Goal: Information Seeking & Learning: Check status

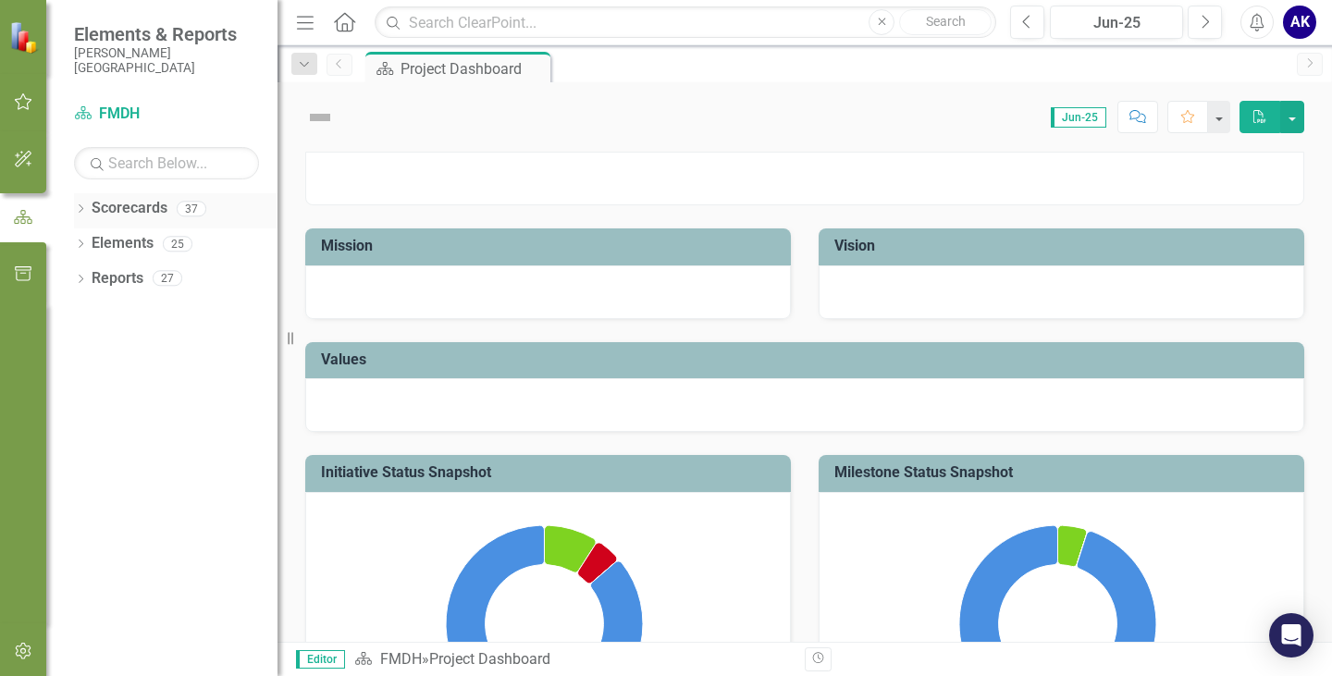
click at [84, 209] on icon "Dropdown" at bounding box center [80, 210] width 13 height 10
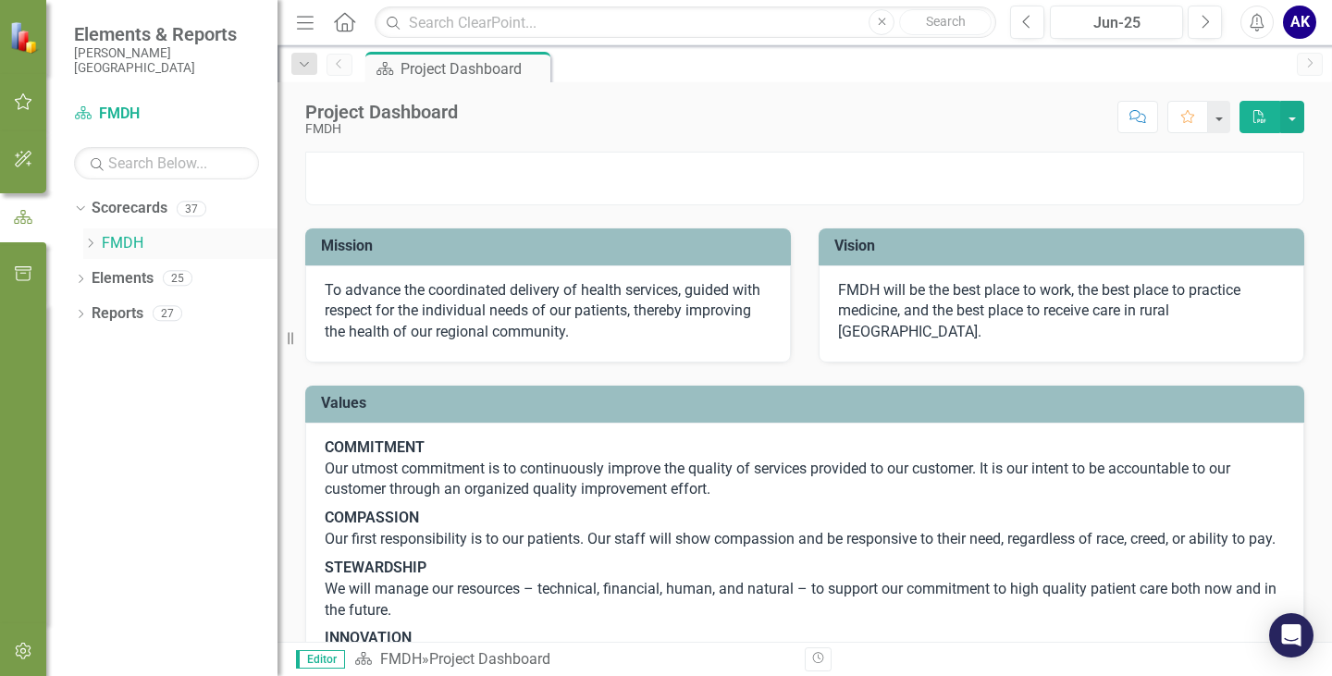
click at [141, 244] on link "FMDH" at bounding box center [190, 243] width 176 height 21
click at [91, 241] on icon "Dropdown" at bounding box center [90, 243] width 14 height 11
click at [115, 280] on icon "Dropdown" at bounding box center [109, 277] width 14 height 11
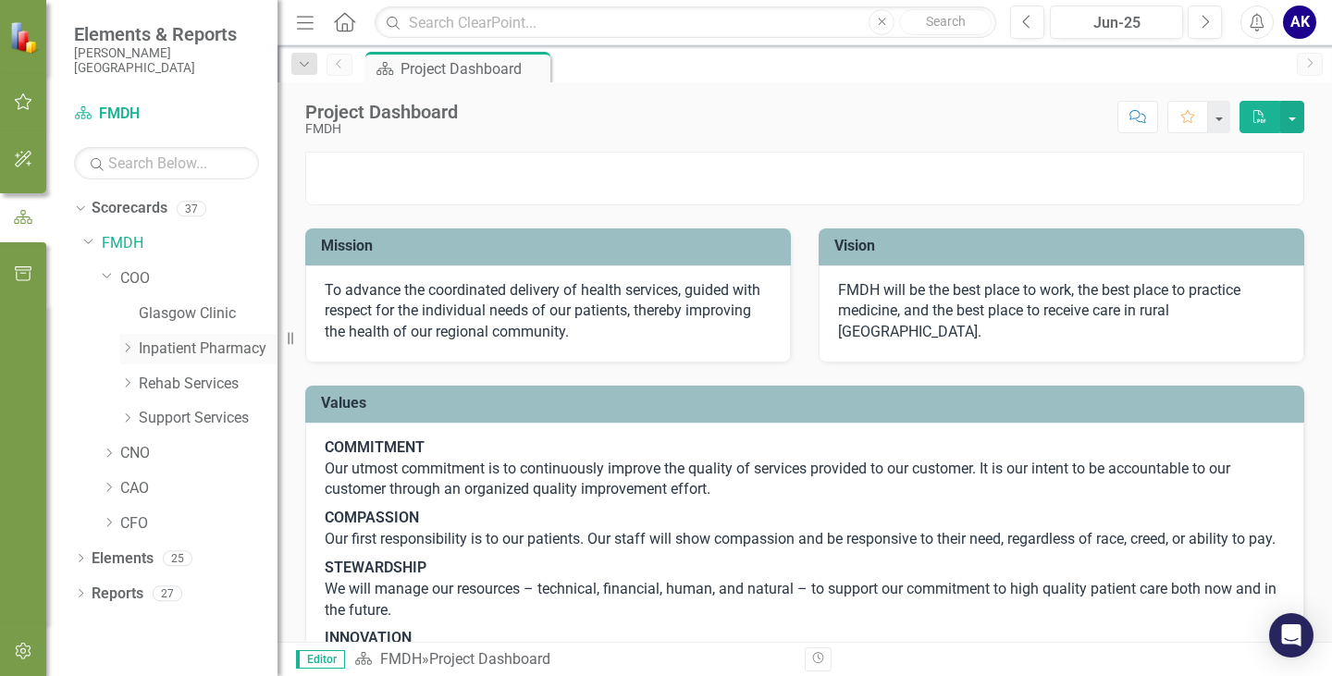
click at [126, 348] on icon "Dropdown" at bounding box center [127, 347] width 14 height 11
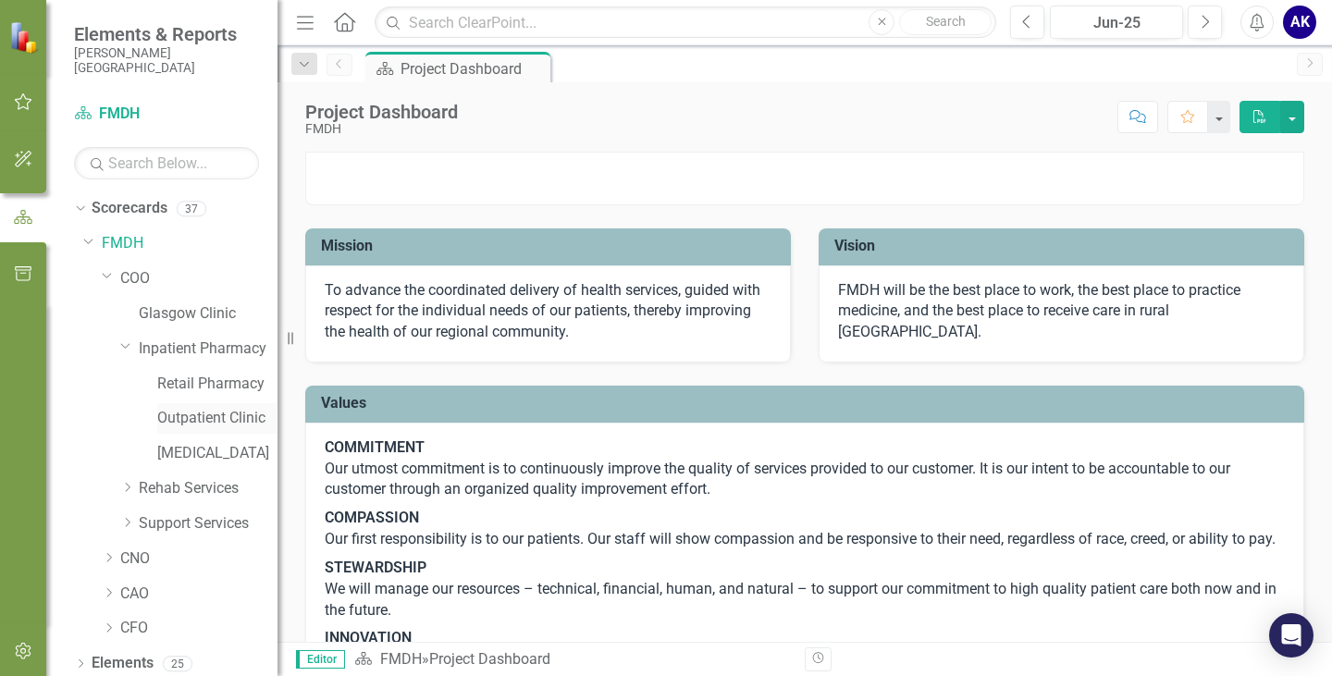
click at [182, 420] on link "Outpatient Clinic" at bounding box center [217, 418] width 120 height 21
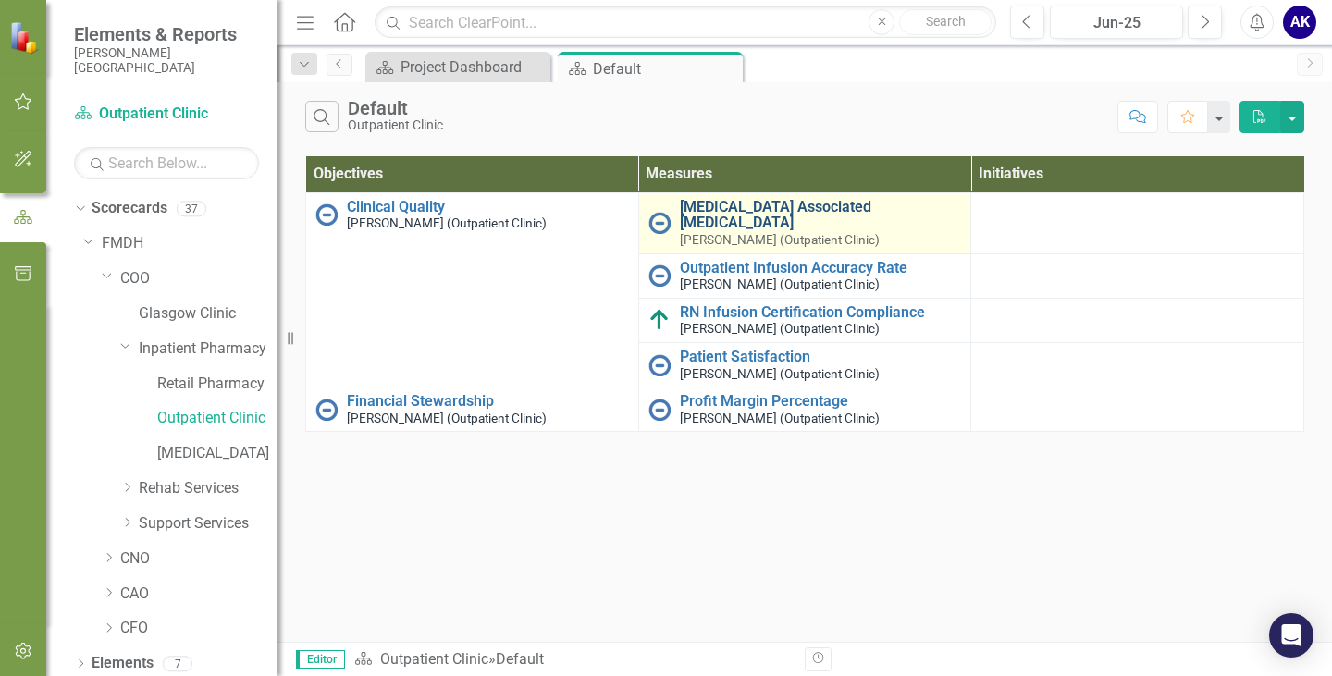
click at [711, 215] on link "[MEDICAL_DATA] Associated [MEDICAL_DATA]" at bounding box center [821, 215] width 282 height 32
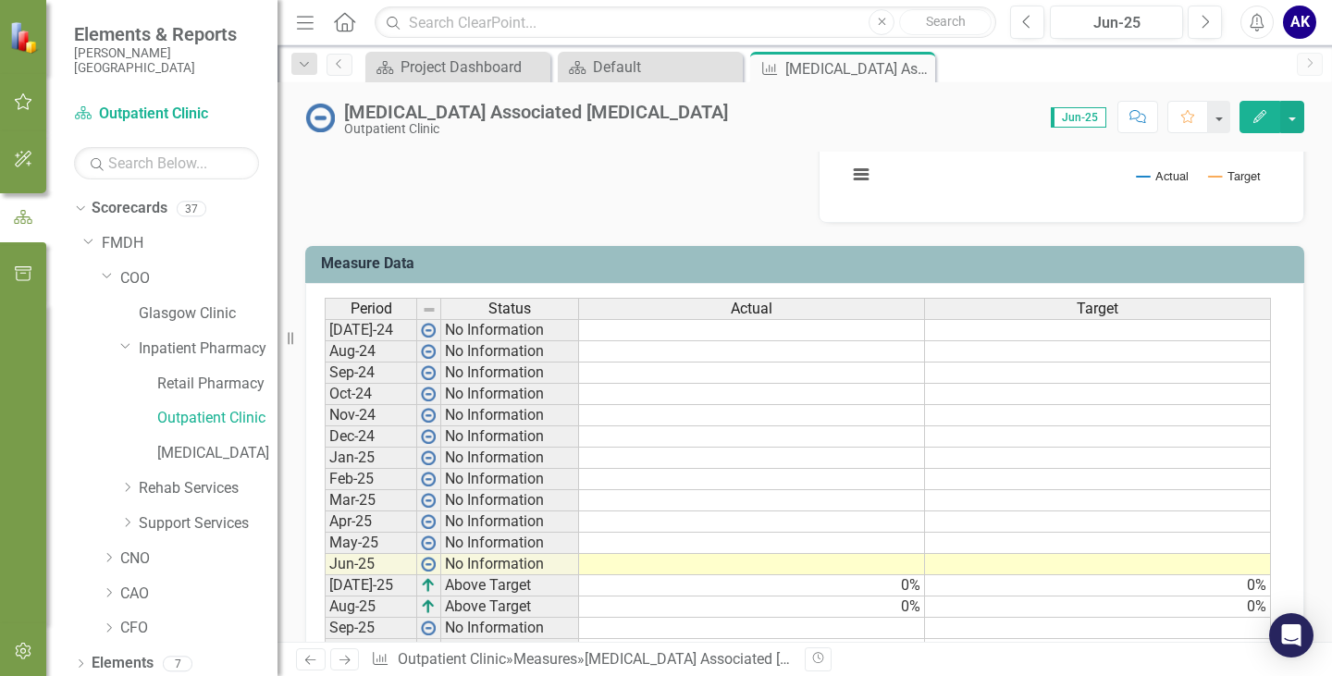
scroll to position [740, 0]
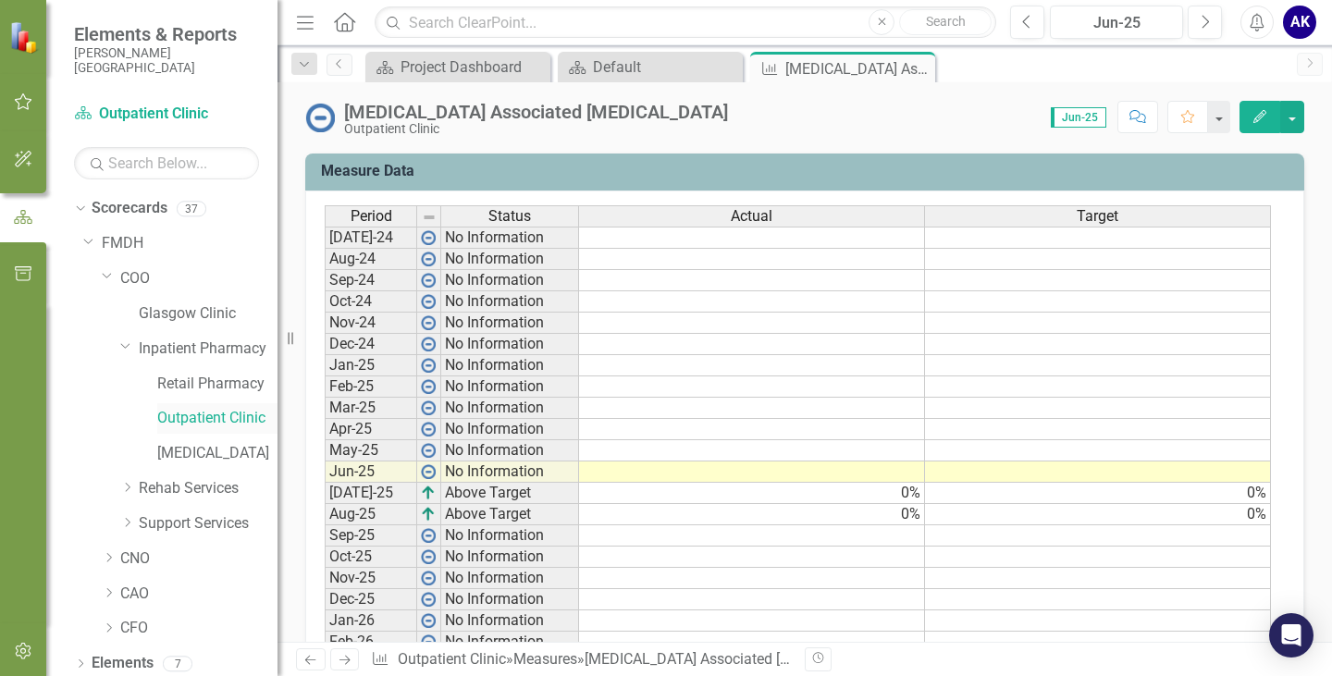
click at [214, 417] on link "Outpatient Clinic" at bounding box center [217, 418] width 120 height 21
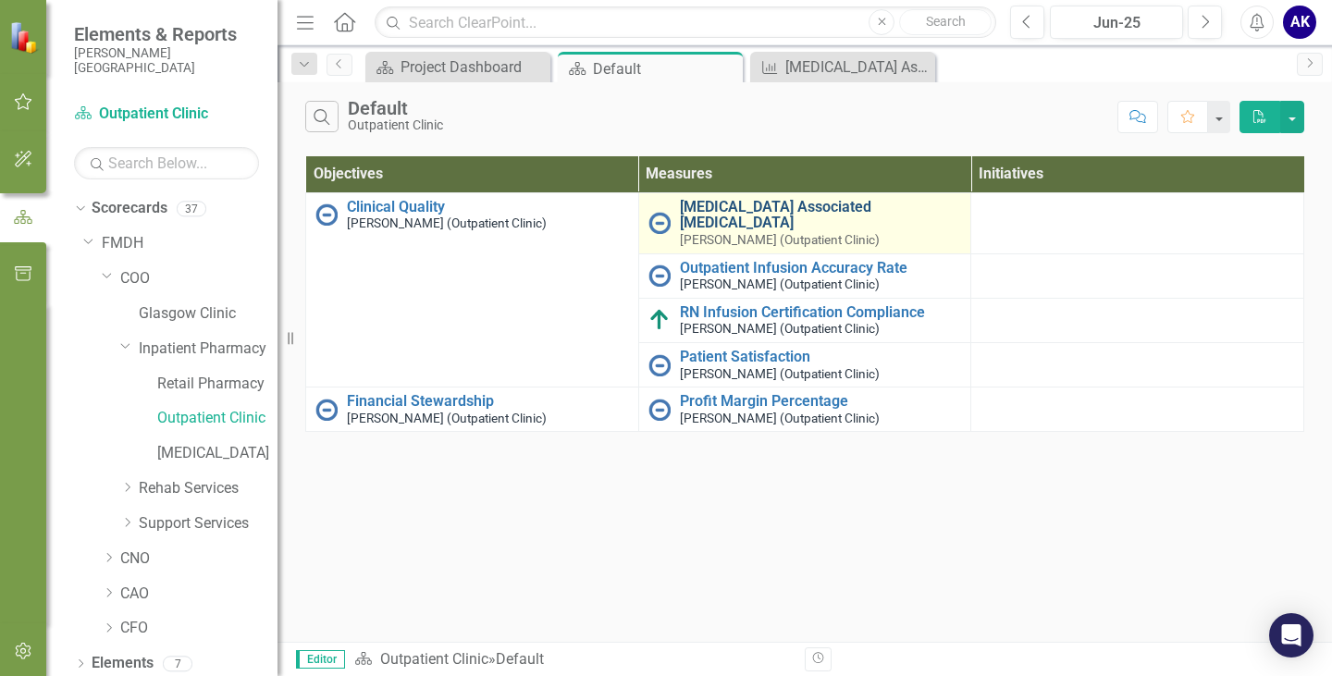
click at [727, 217] on link "[MEDICAL_DATA] Associated [MEDICAL_DATA]" at bounding box center [821, 215] width 282 height 32
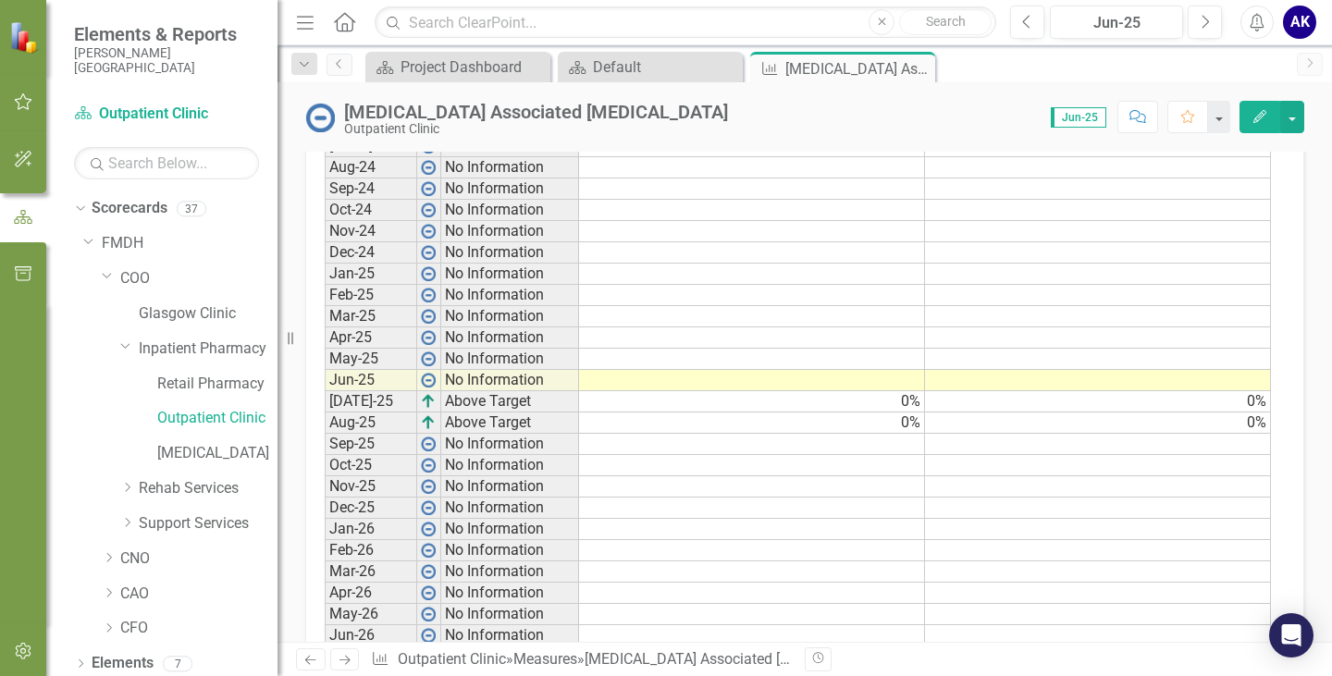
scroll to position [832, 0]
click at [915, 443] on td at bounding box center [752, 443] width 346 height 21
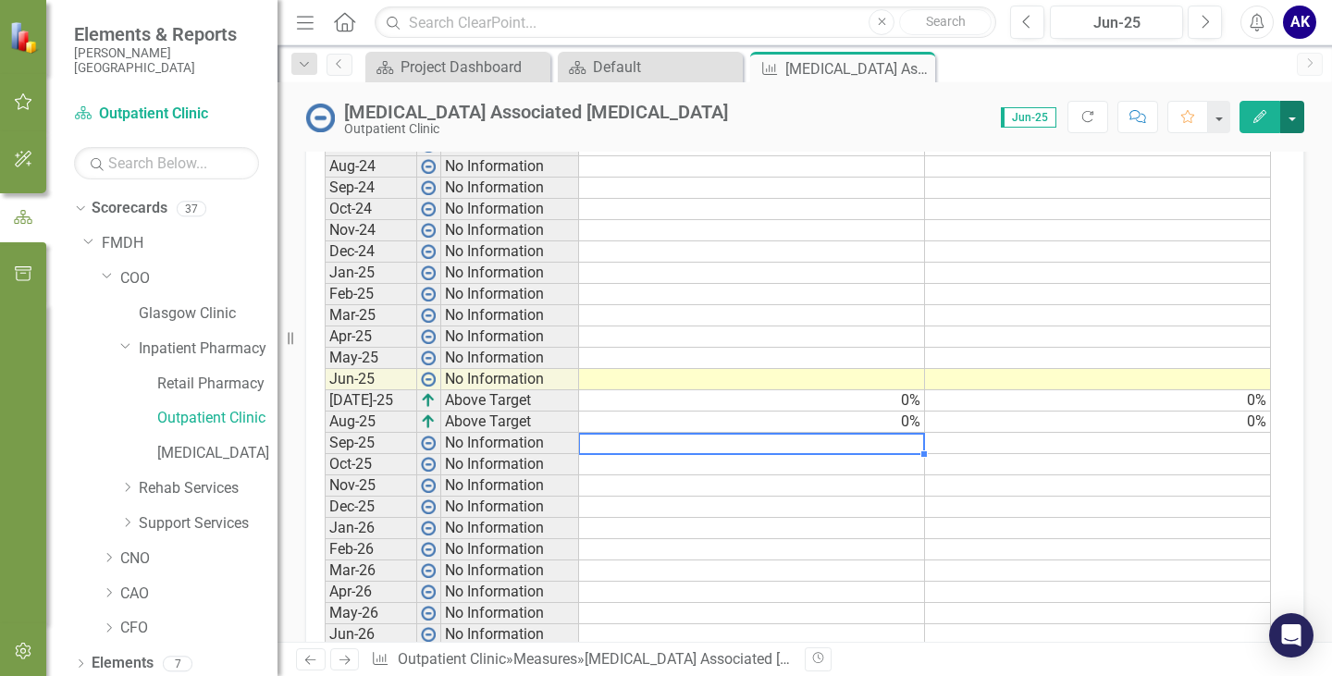
click at [1295, 118] on button "button" at bounding box center [1292, 117] width 24 height 32
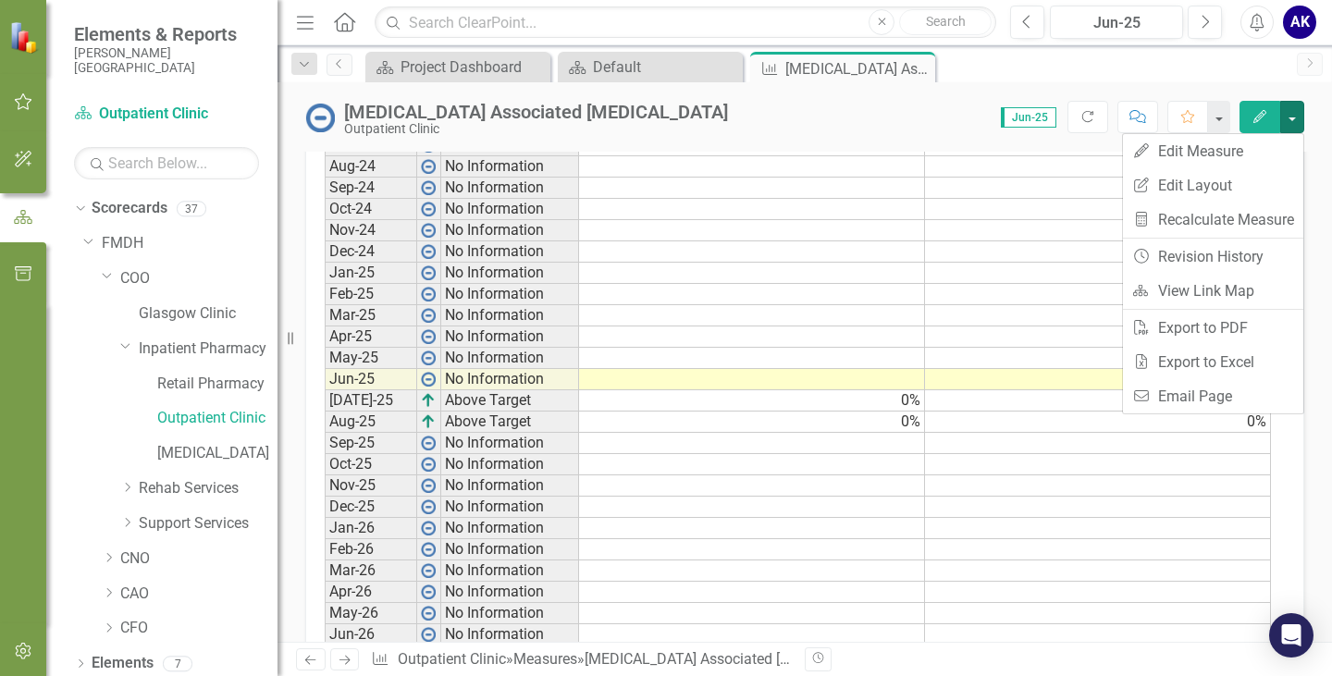
click at [1206, 86] on div "[MEDICAL_DATA] Associated [MEDICAL_DATA] Outpatient Clinic Score: 0.00 Jun-25 C…" at bounding box center [804, 109] width 1054 height 55
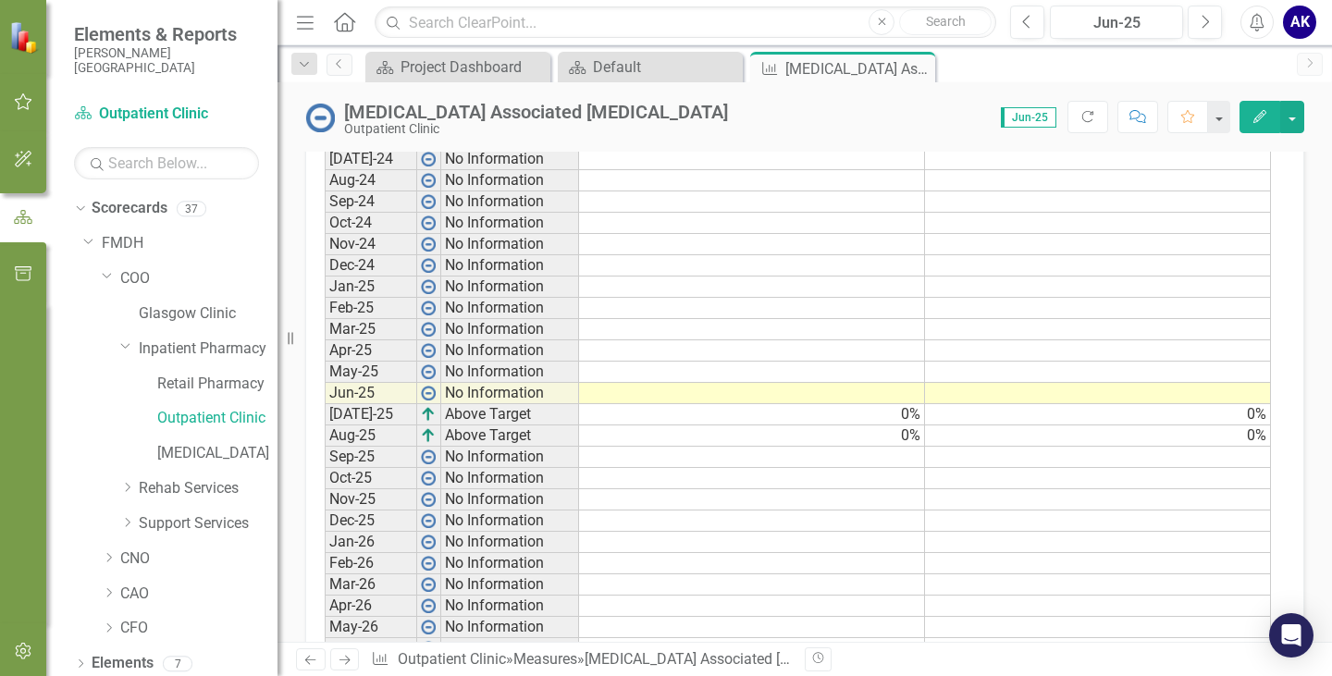
scroll to position [791, 0]
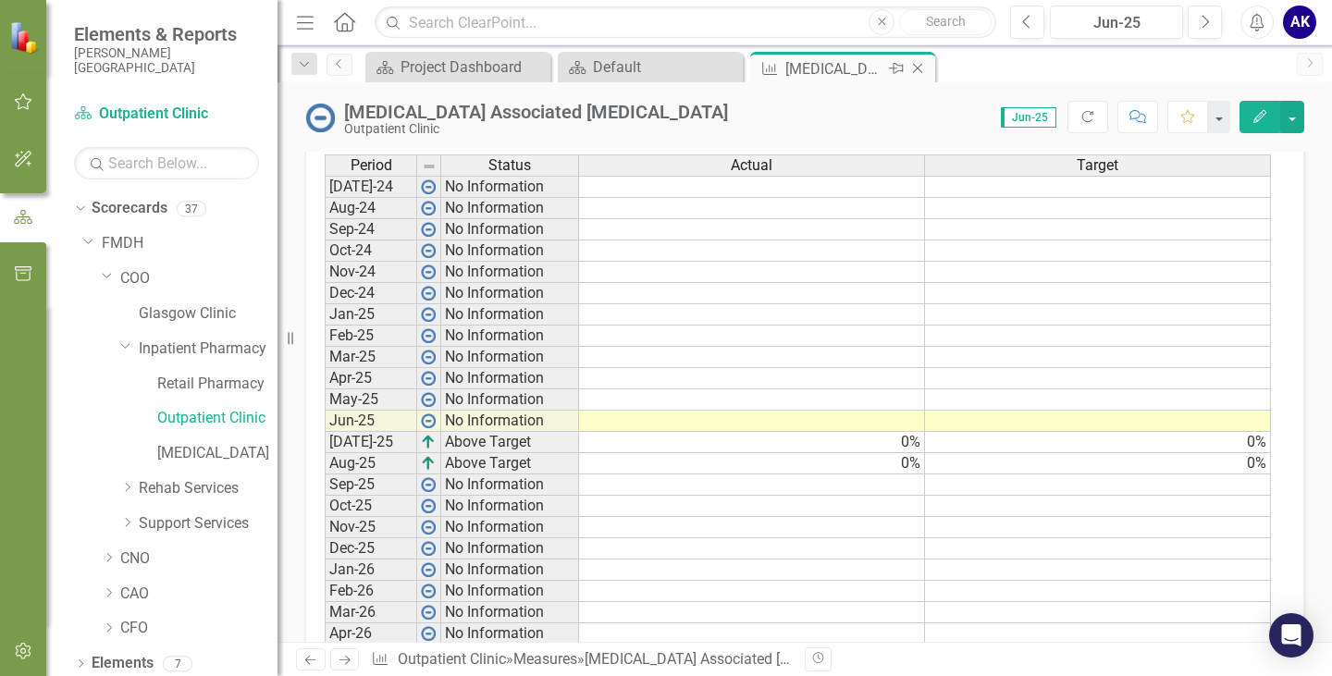
click at [918, 72] on icon "Close" at bounding box center [917, 68] width 18 height 15
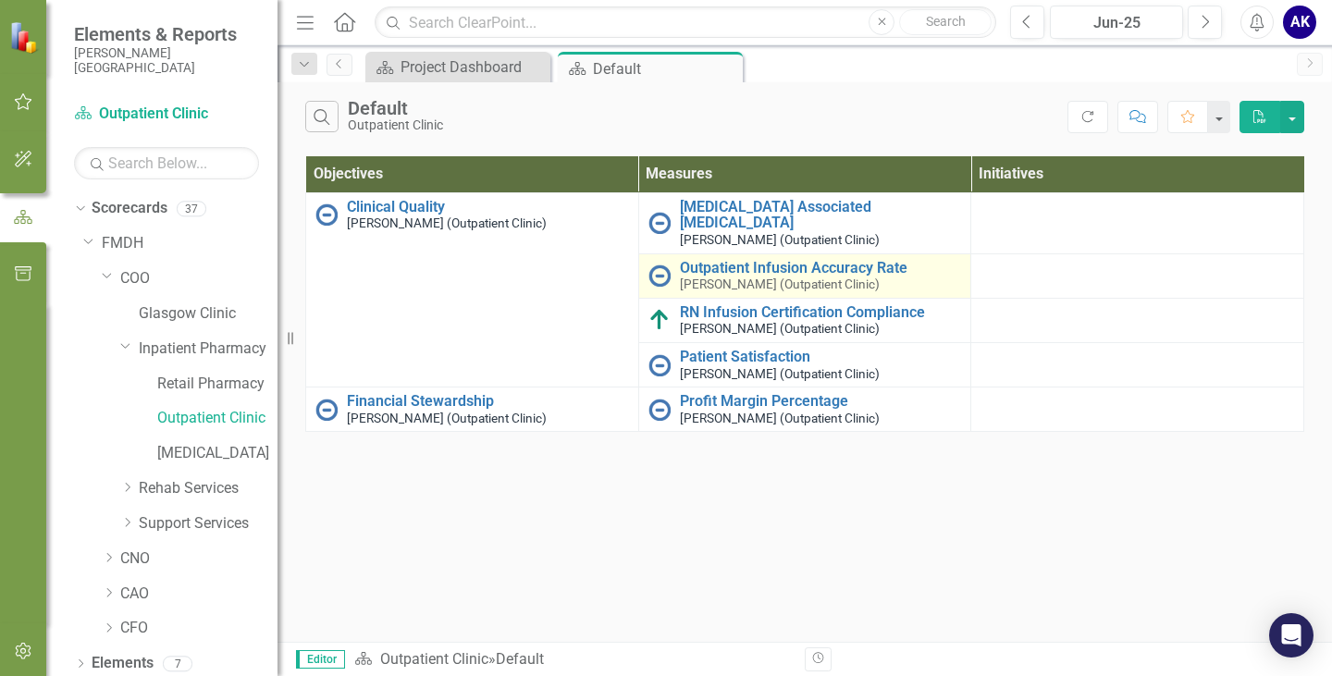
click at [793, 281] on small "[PERSON_NAME] (Outpatient Clinic)" at bounding box center [780, 284] width 200 height 14
click at [799, 272] on link "Outpatient Infusion Accuracy Rate" at bounding box center [821, 268] width 282 height 17
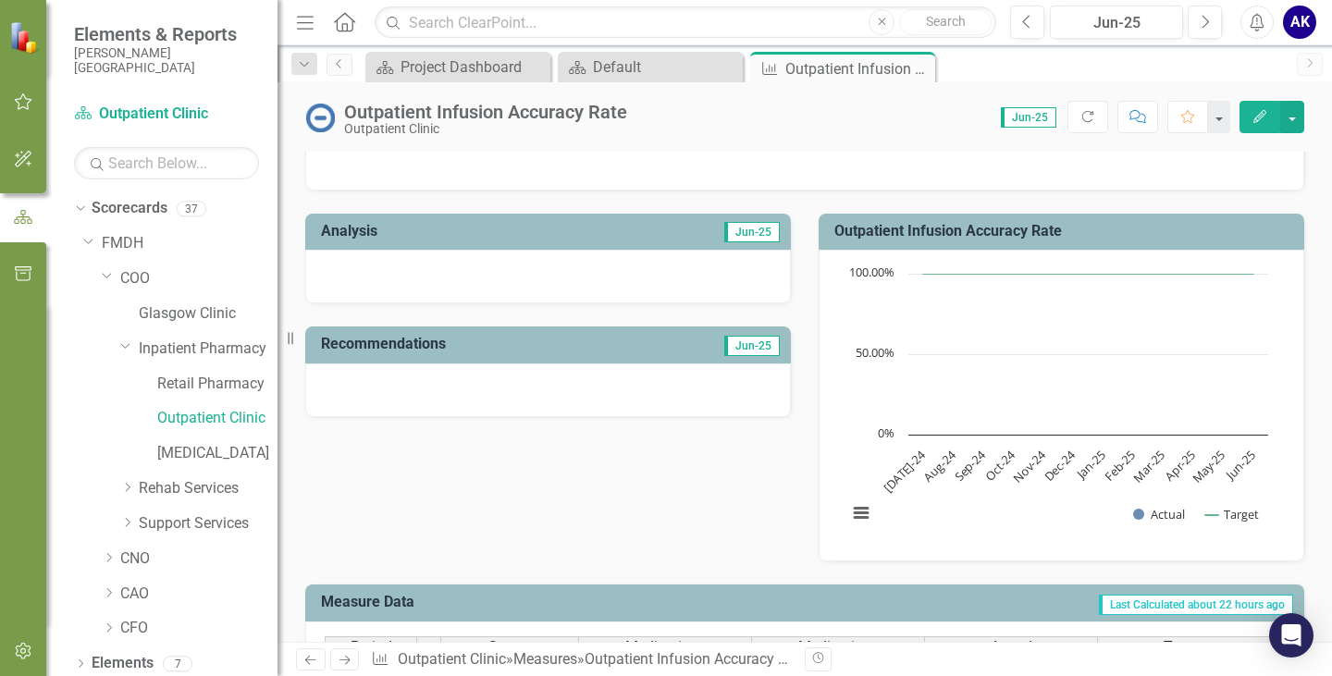
scroll to position [269, 0]
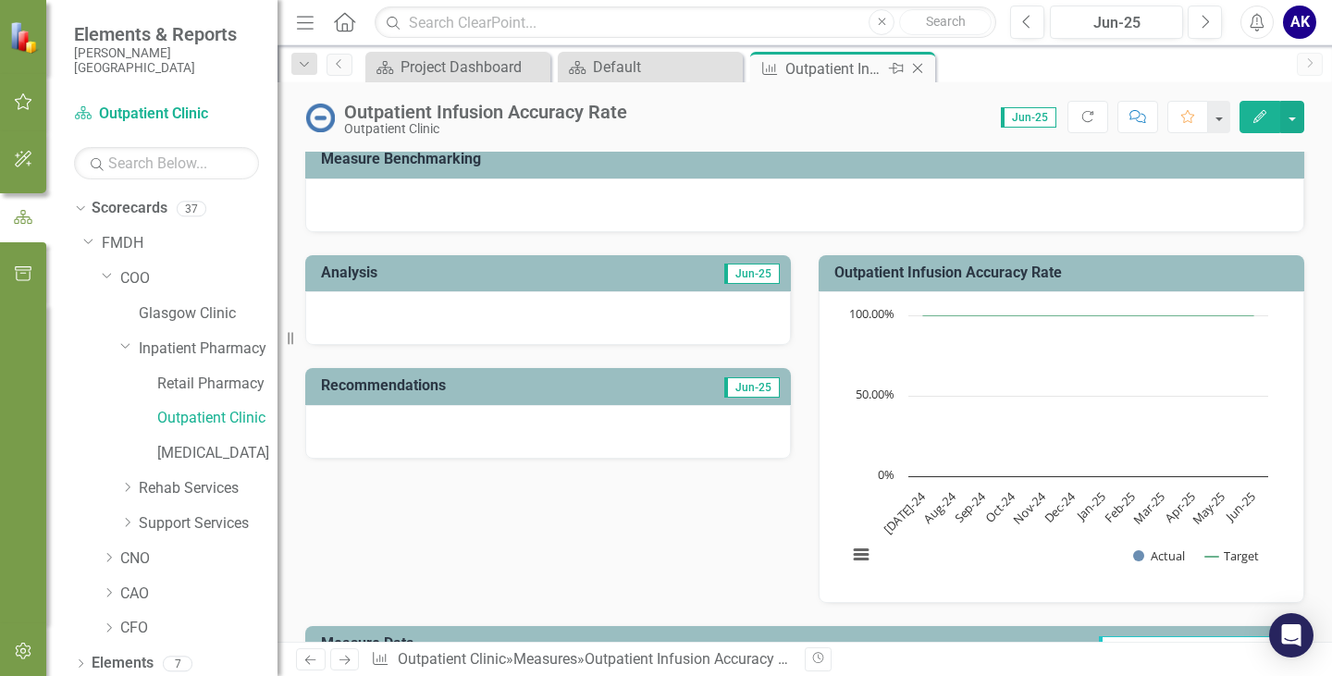
click at [916, 69] on icon at bounding box center [918, 69] width 10 height 10
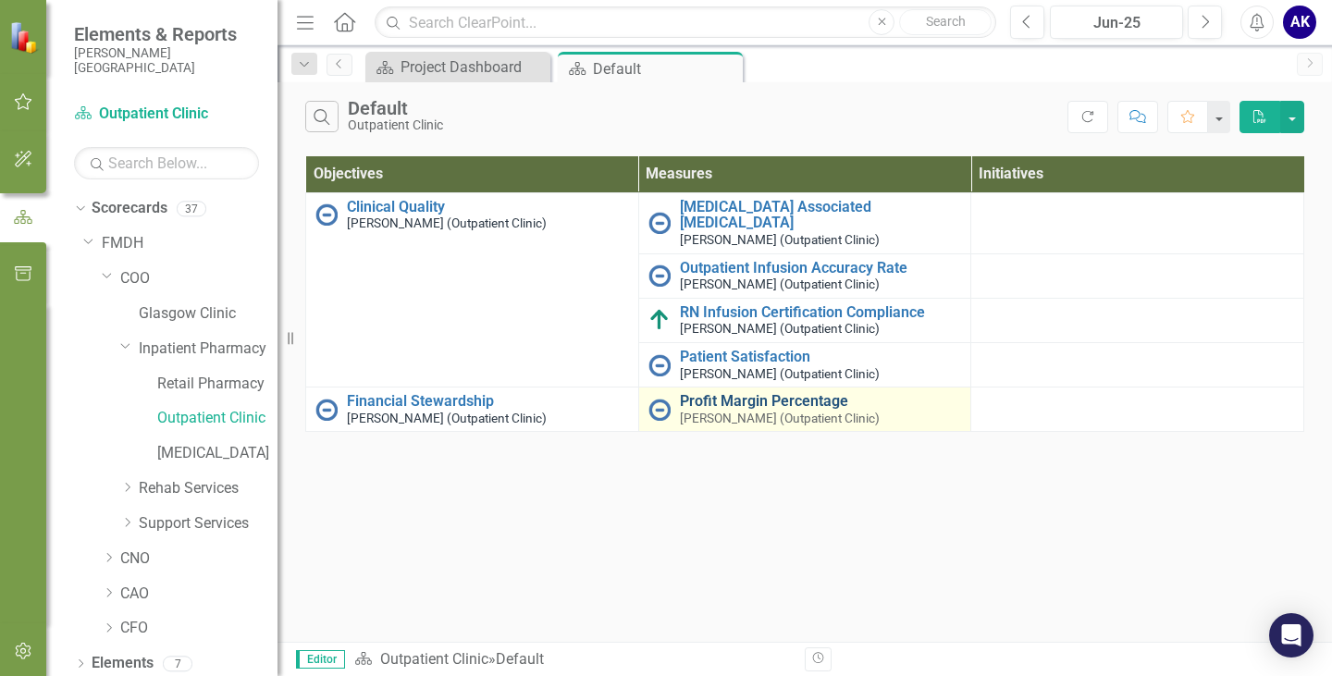
click at [727, 398] on link "Profit Margin Percentage" at bounding box center [821, 401] width 282 height 17
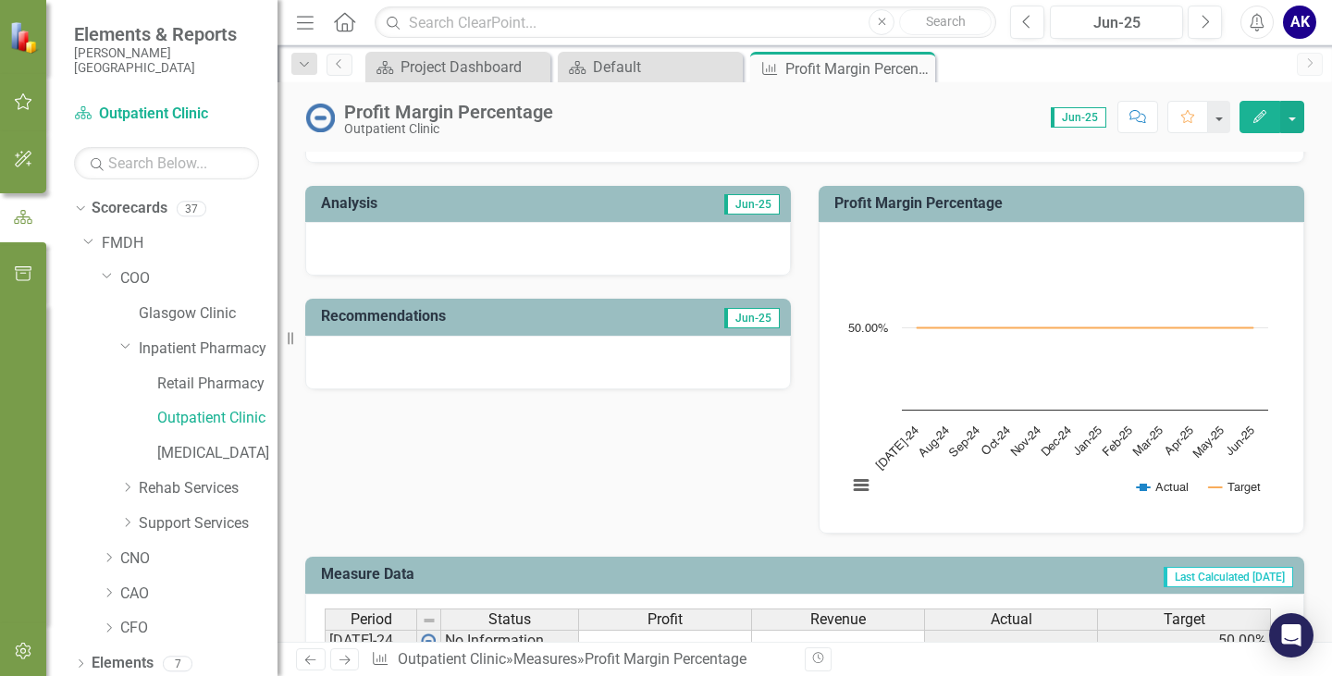
scroll to position [328, 0]
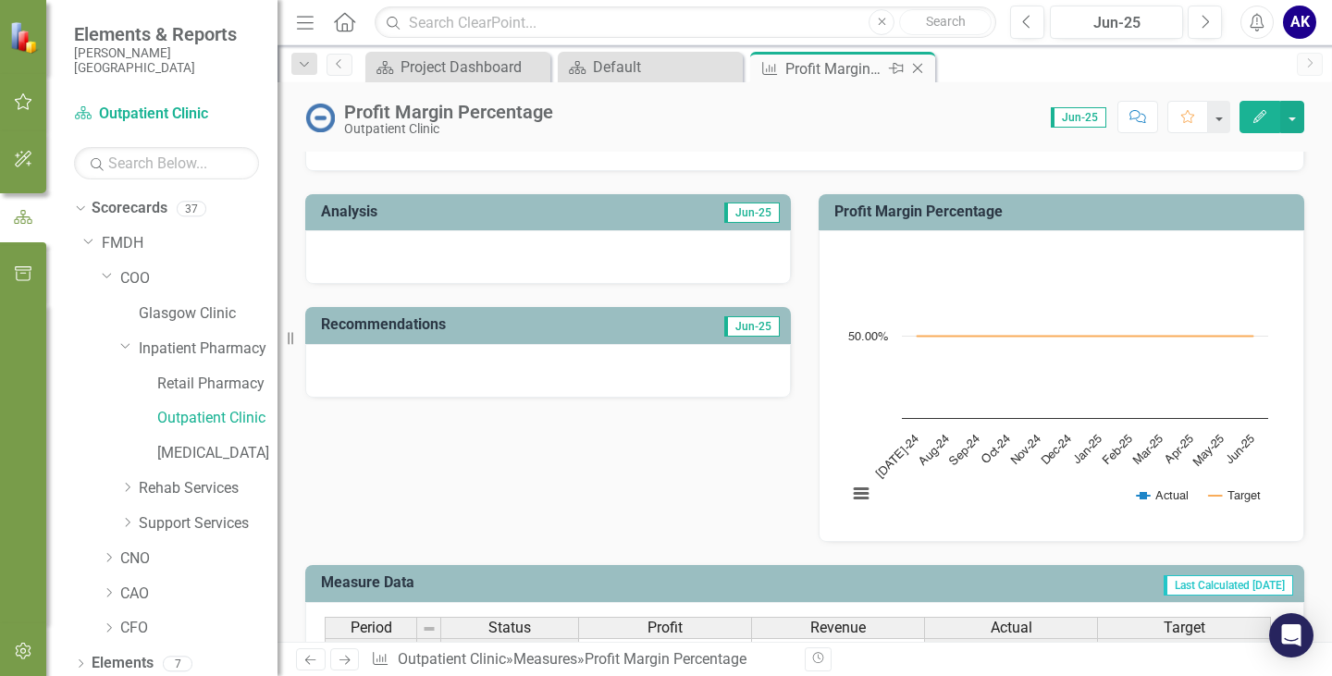
click at [917, 64] on icon "Close" at bounding box center [917, 68] width 18 height 15
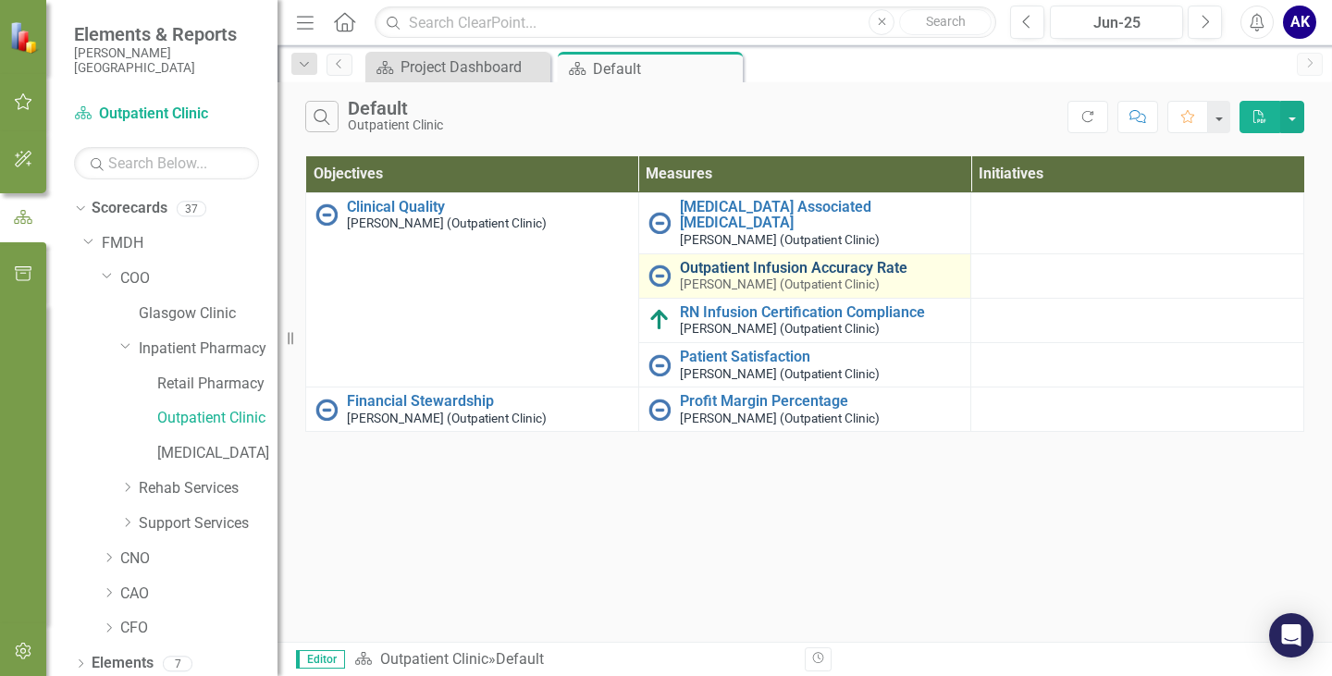
click at [801, 267] on link "Outpatient Infusion Accuracy Rate" at bounding box center [821, 268] width 282 height 17
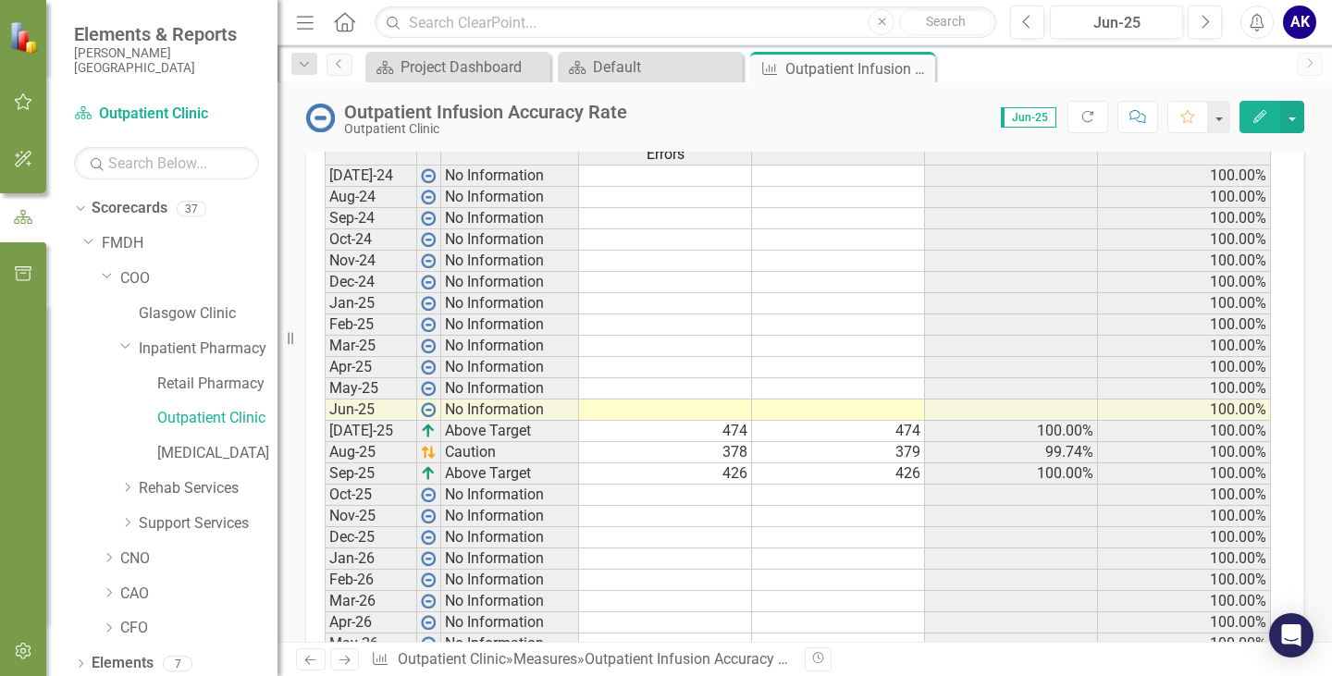
scroll to position [732, 0]
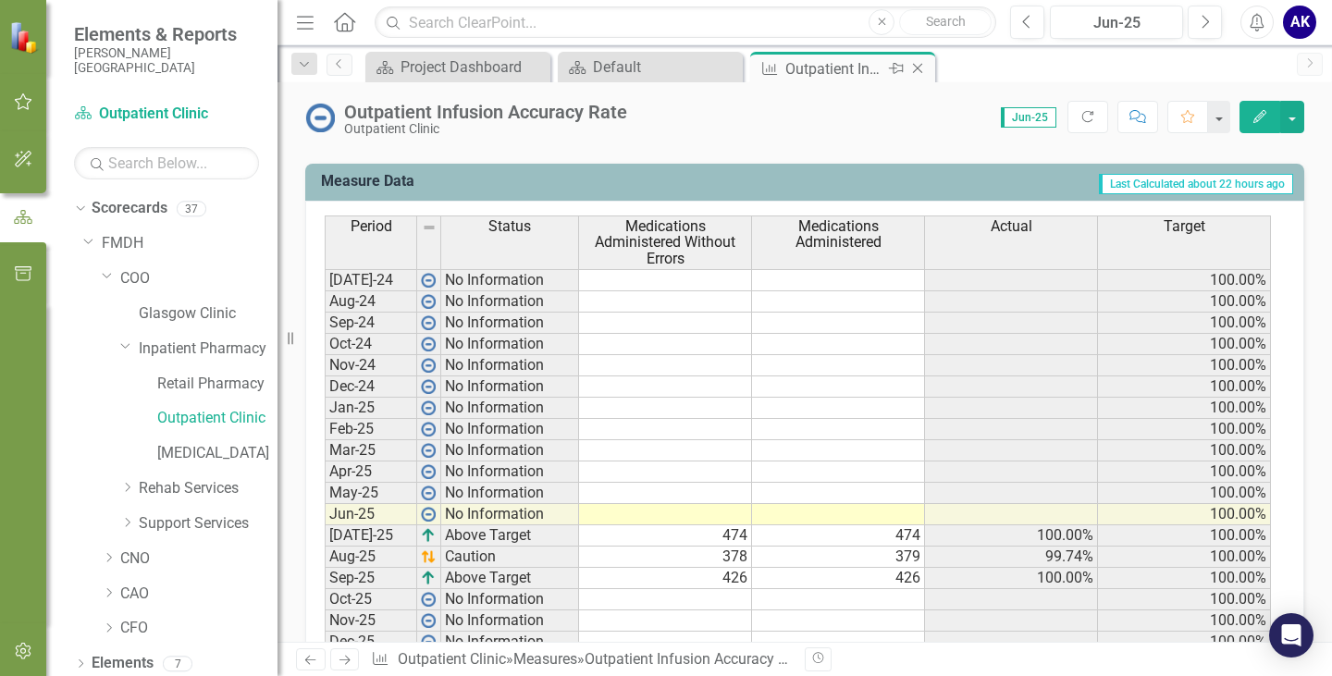
click at [920, 71] on icon at bounding box center [918, 69] width 10 height 10
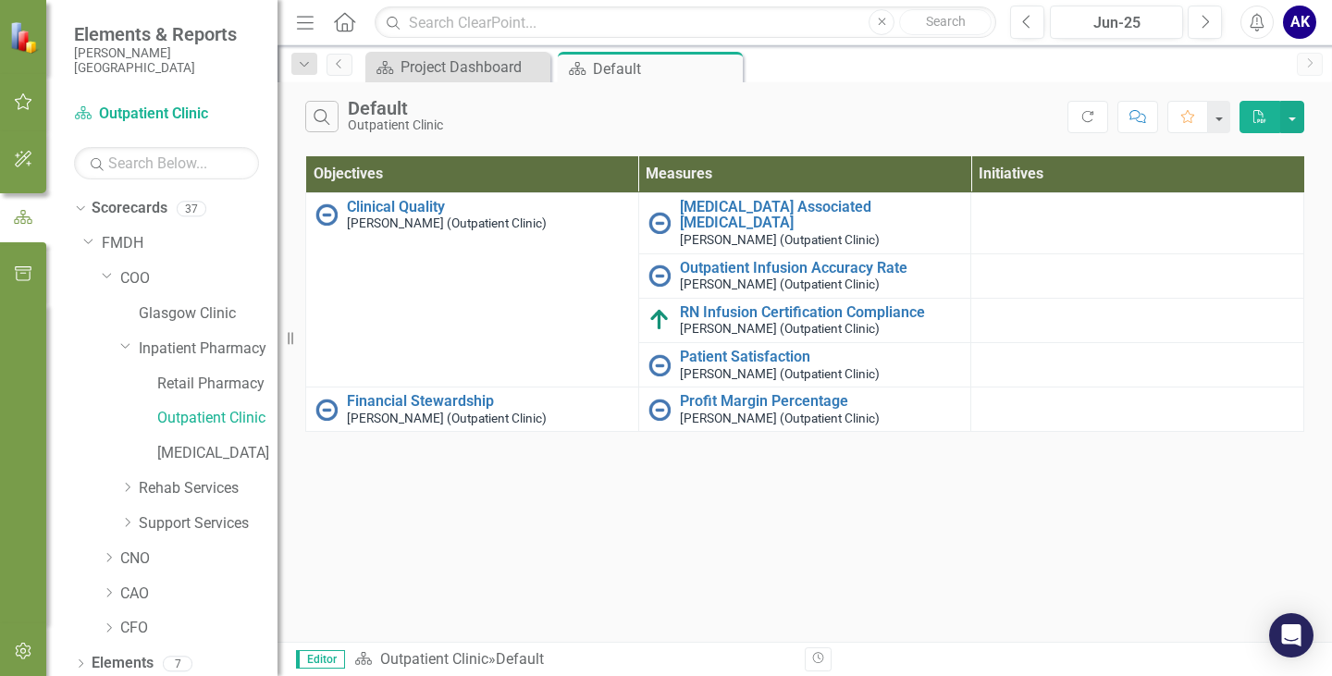
click at [888, 561] on div "Search Default Outpatient Clinic Refresh Comment Favorite PDF Objectives Measur…" at bounding box center [804, 361] width 1054 height 559
